Goal: Transaction & Acquisition: Purchase product/service

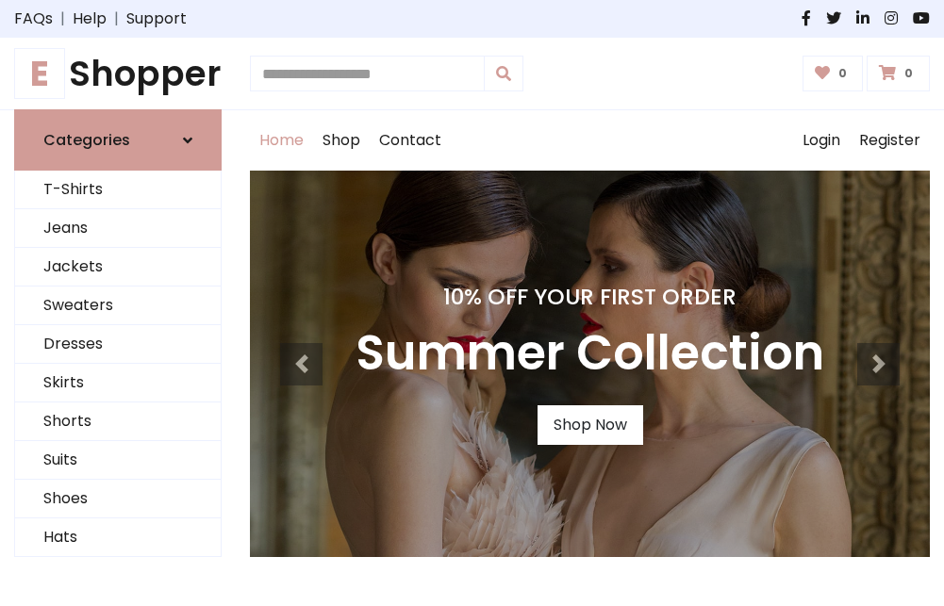
click at [472, 303] on h4 "10% Off Your First Order" at bounding box center [590, 297] width 469 height 26
click at [589, 425] on link "Shop Now" at bounding box center [591, 426] width 106 height 40
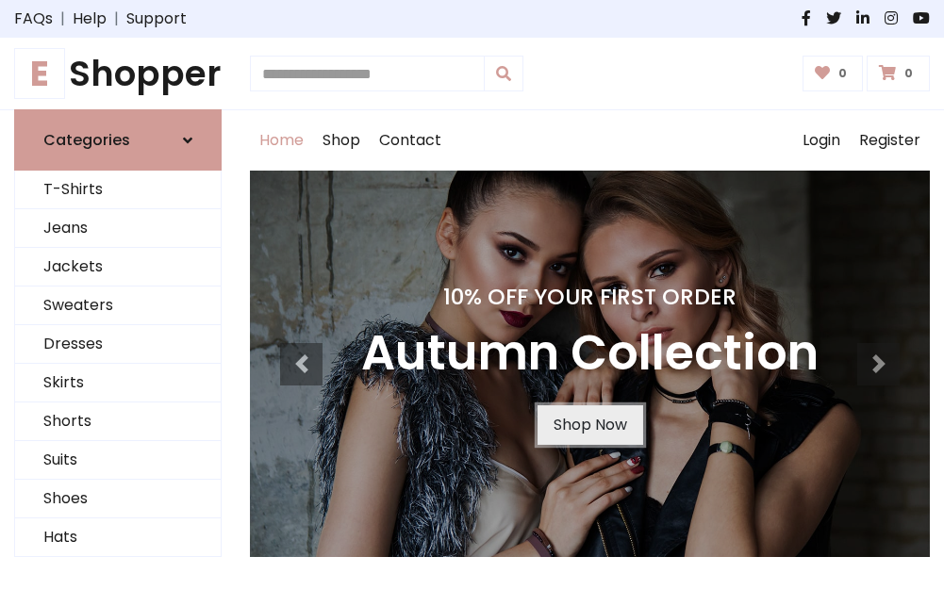
click at [589, 425] on link "Shop Now" at bounding box center [591, 426] width 106 height 40
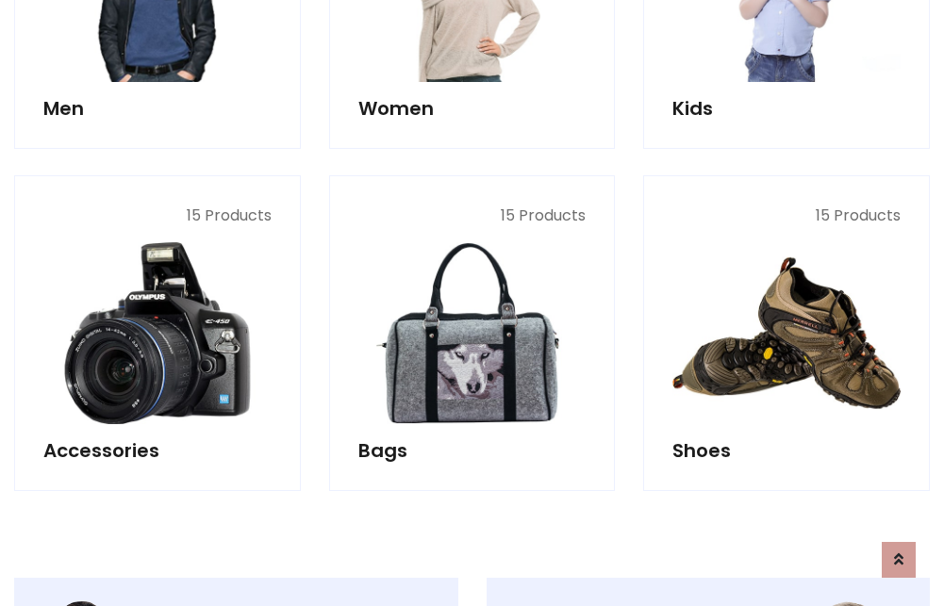
scroll to position [1881, 0]
